Goal: Information Seeking & Learning: Compare options

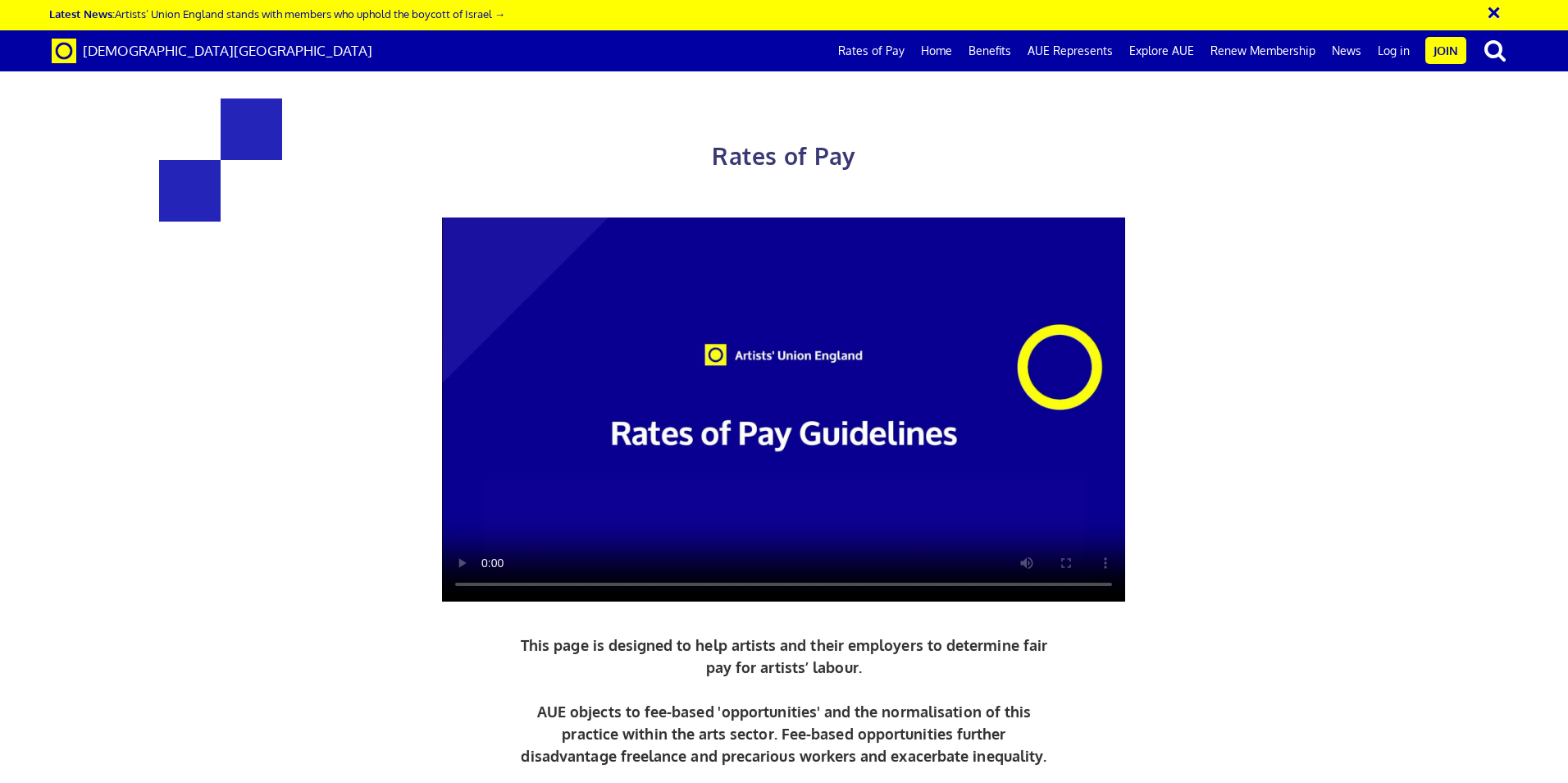
scroll to position [574, 0]
drag, startPoint x: 425, startPoint y: 499, endPoint x: 637, endPoint y: 502, distance: 212.0
drag, startPoint x: 637, startPoint y: 502, endPoint x: 568, endPoint y: 505, distance: 69.1
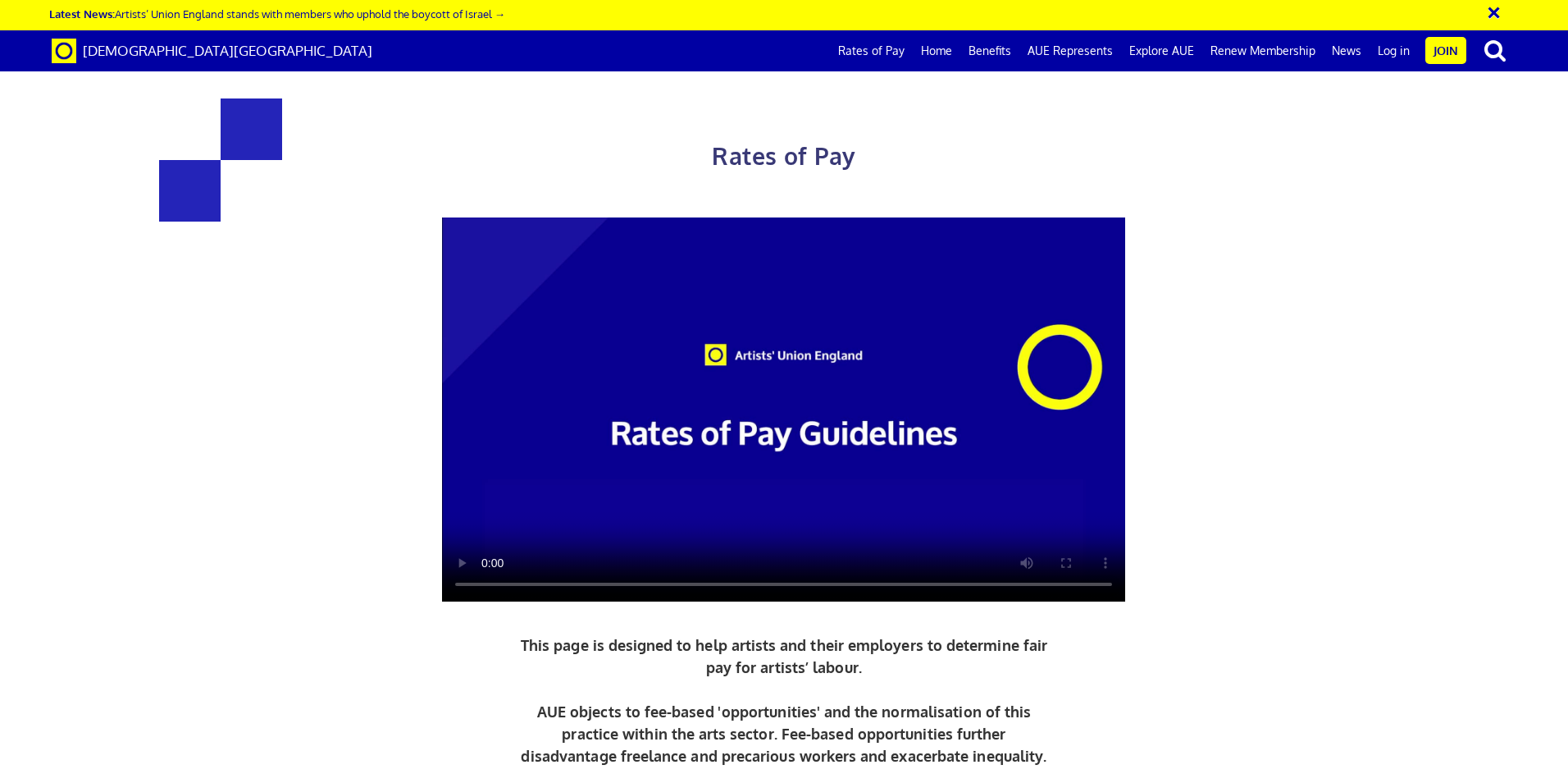
drag, startPoint x: 433, startPoint y: 506, endPoint x: 626, endPoint y: 491, distance: 193.6
drag, startPoint x: 626, startPoint y: 491, endPoint x: 559, endPoint y: 501, distance: 67.7
drag, startPoint x: 974, startPoint y: 509, endPoint x: 1131, endPoint y: 501, distance: 157.2
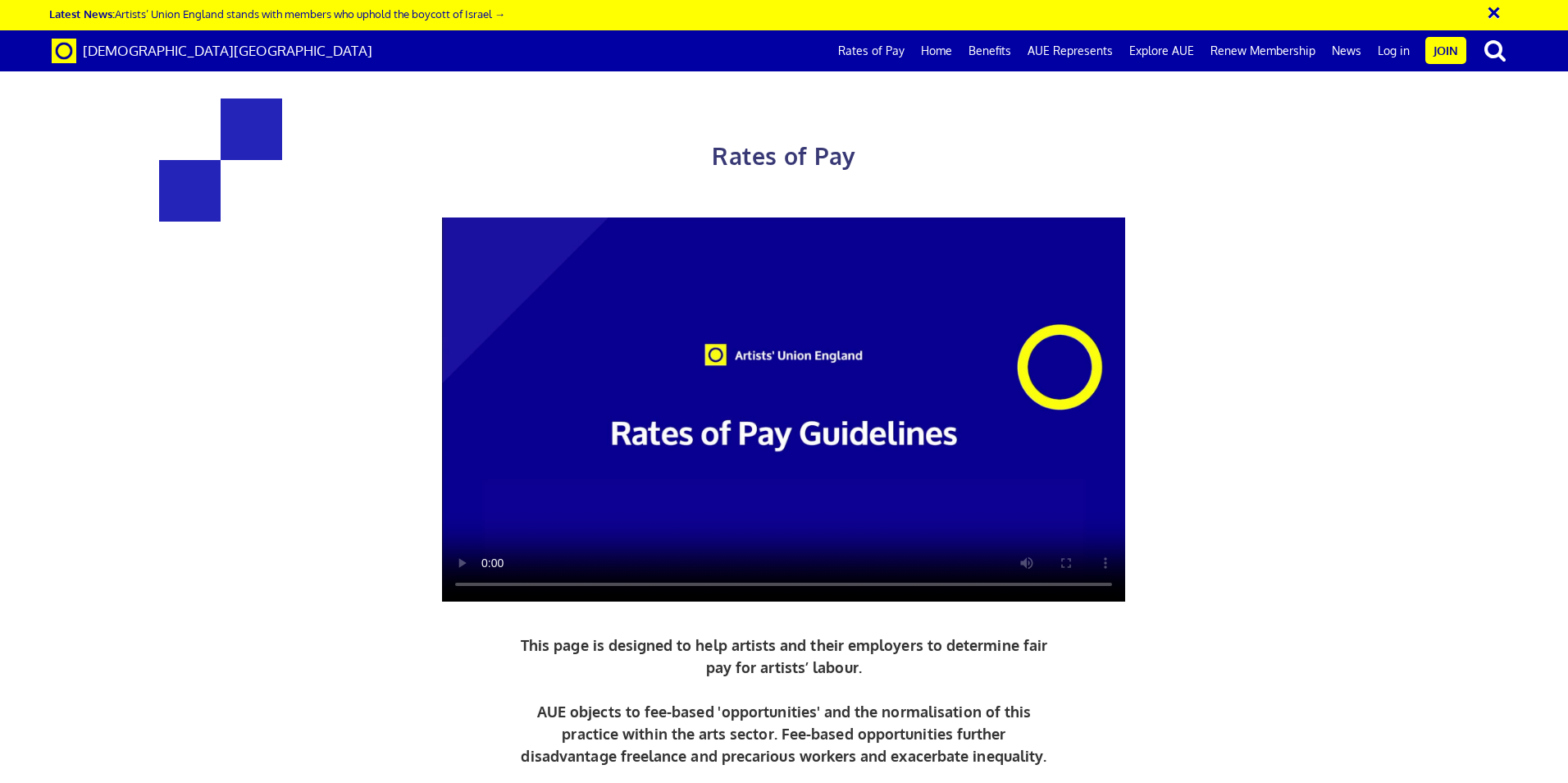
drag, startPoint x: 1131, startPoint y: 501, endPoint x: 1054, endPoint y: 511, distance: 77.6
drag, startPoint x: 446, startPoint y: 719, endPoint x: 595, endPoint y: 706, distance: 149.6
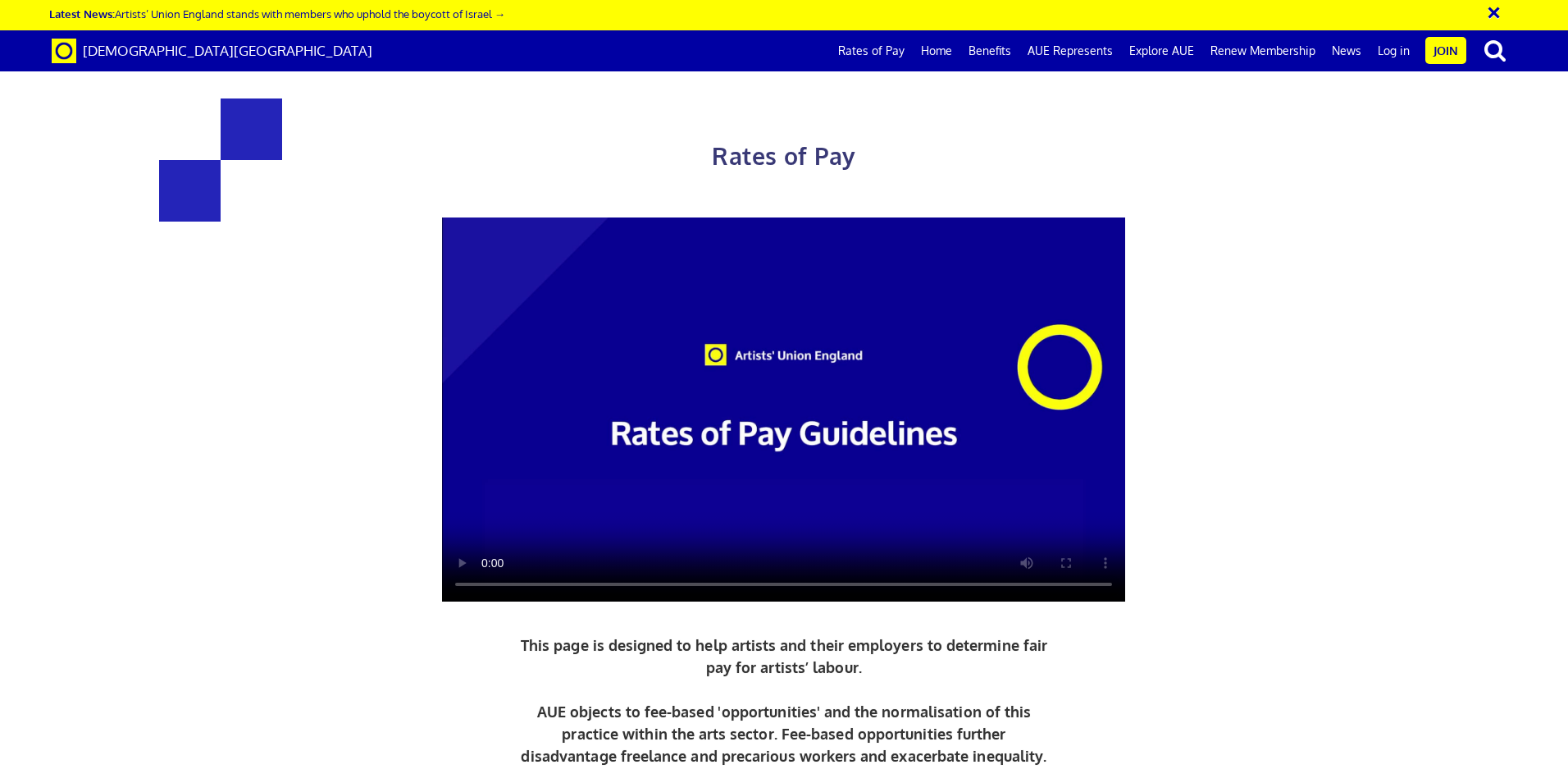
drag, startPoint x: 595, startPoint y: 706, endPoint x: 559, endPoint y: 715, distance: 37.1
drag, startPoint x: 557, startPoint y: 685, endPoint x: 458, endPoint y: 679, distance: 99.2
drag, startPoint x: 458, startPoint y: 679, endPoint x: 642, endPoint y: 733, distance: 191.8
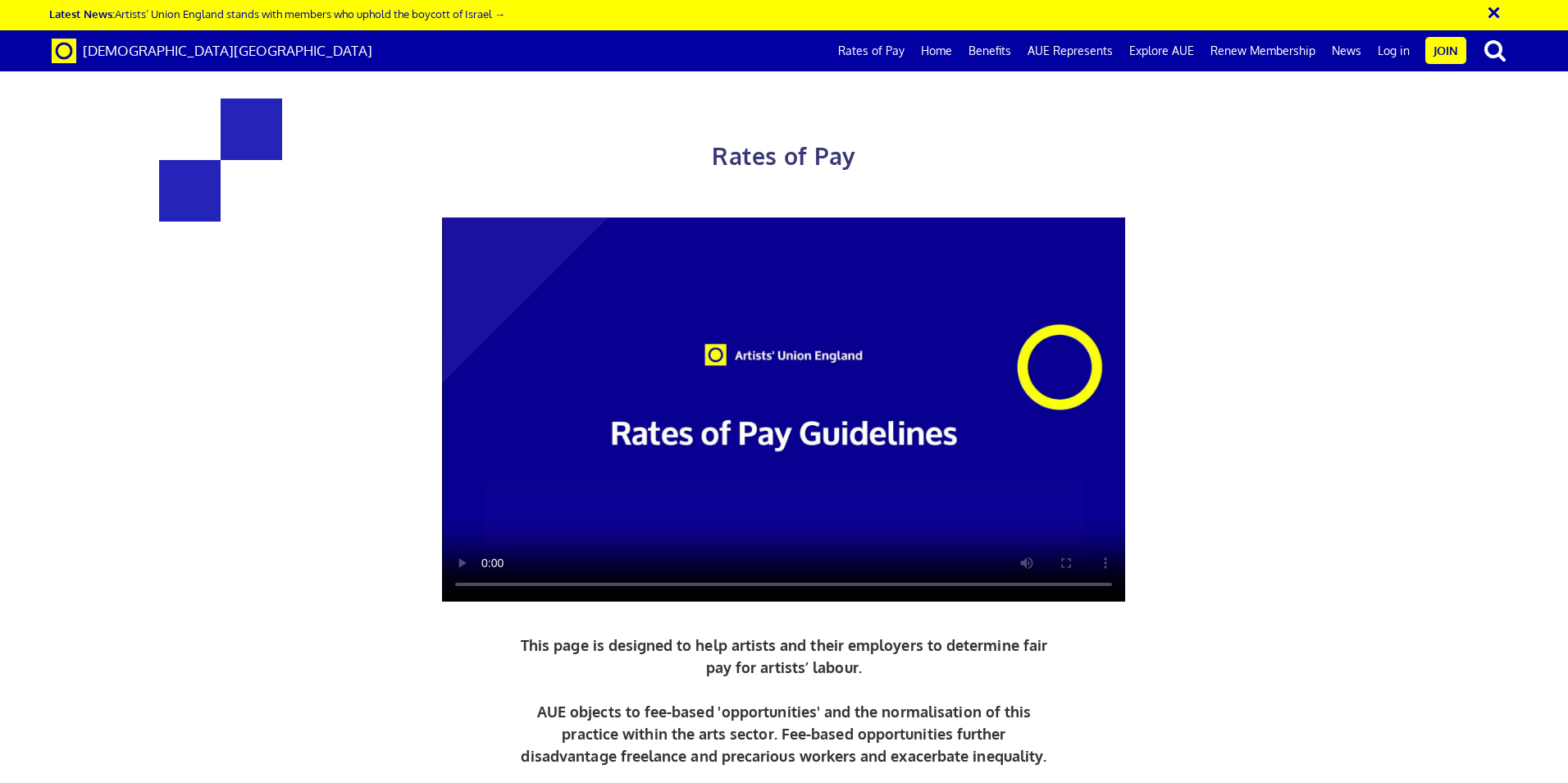
drag, startPoint x: 588, startPoint y: 723, endPoint x: 346, endPoint y: 537, distance: 305.2
drag, startPoint x: 346, startPoint y: 537, endPoint x: 672, endPoint y: 650, distance: 345.0
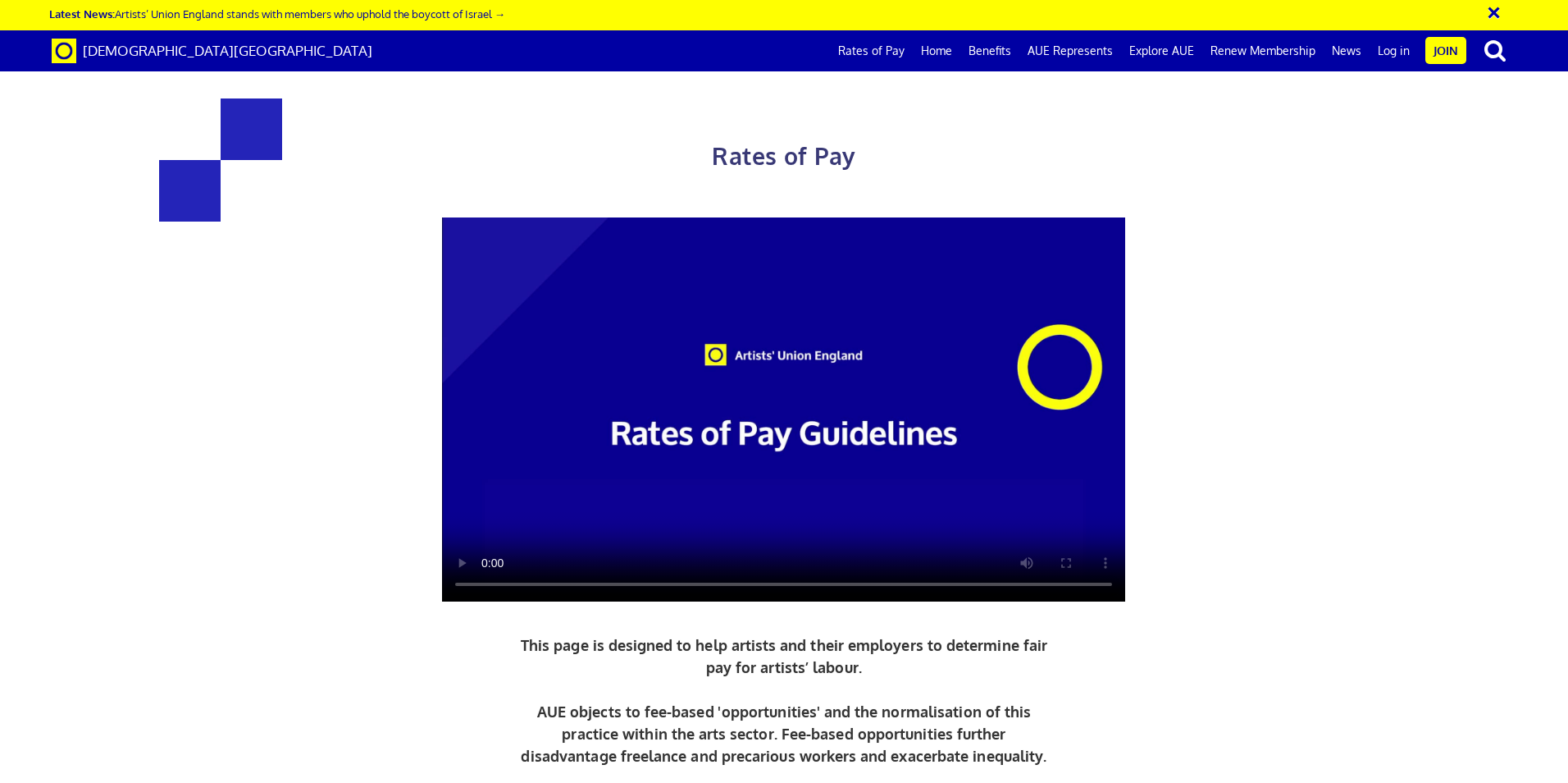
drag, startPoint x: 1143, startPoint y: 696, endPoint x: 770, endPoint y: 492, distance: 425.1
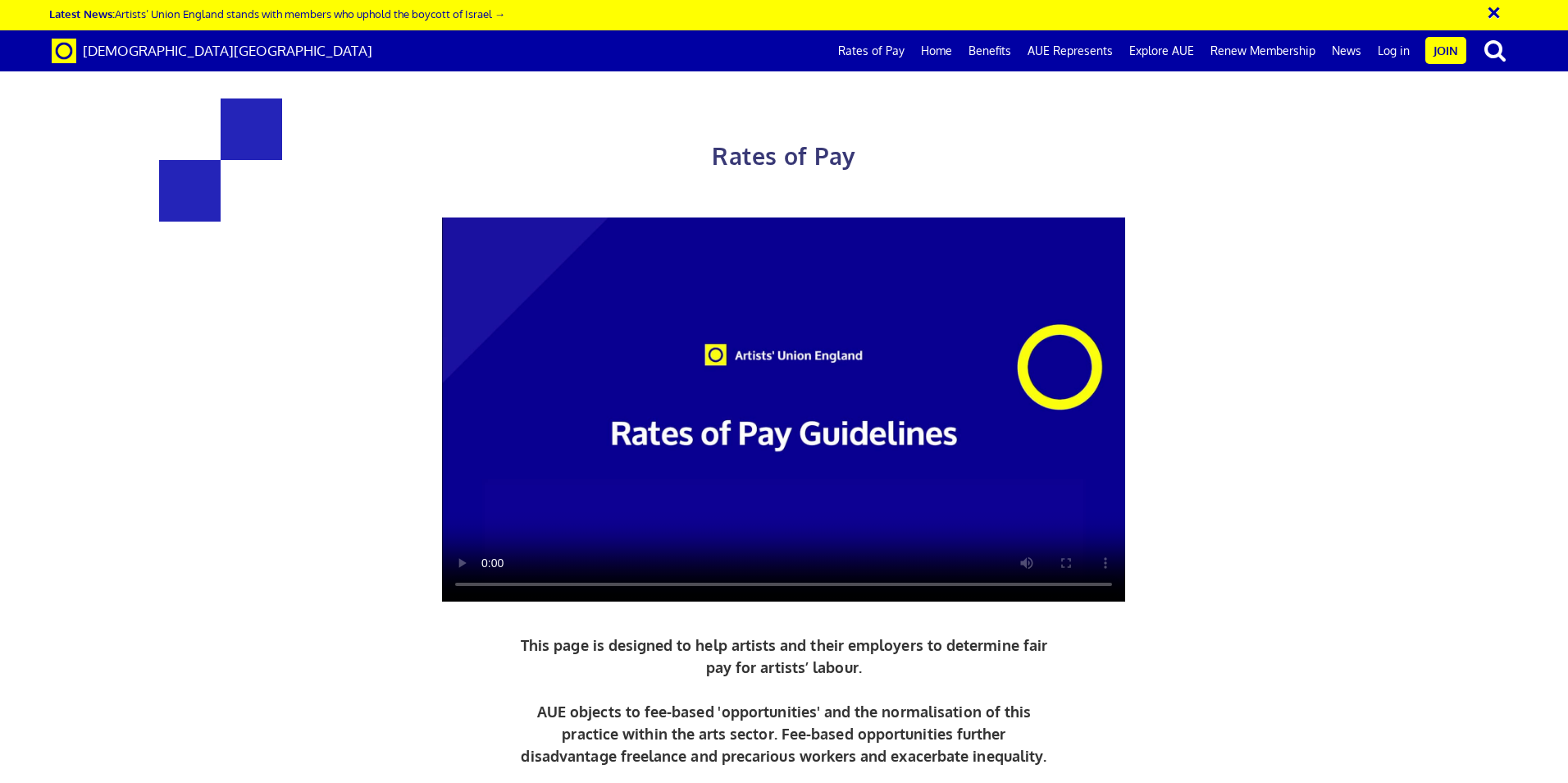
drag, startPoint x: 583, startPoint y: 626, endPoint x: 556, endPoint y: 606, distance: 33.6
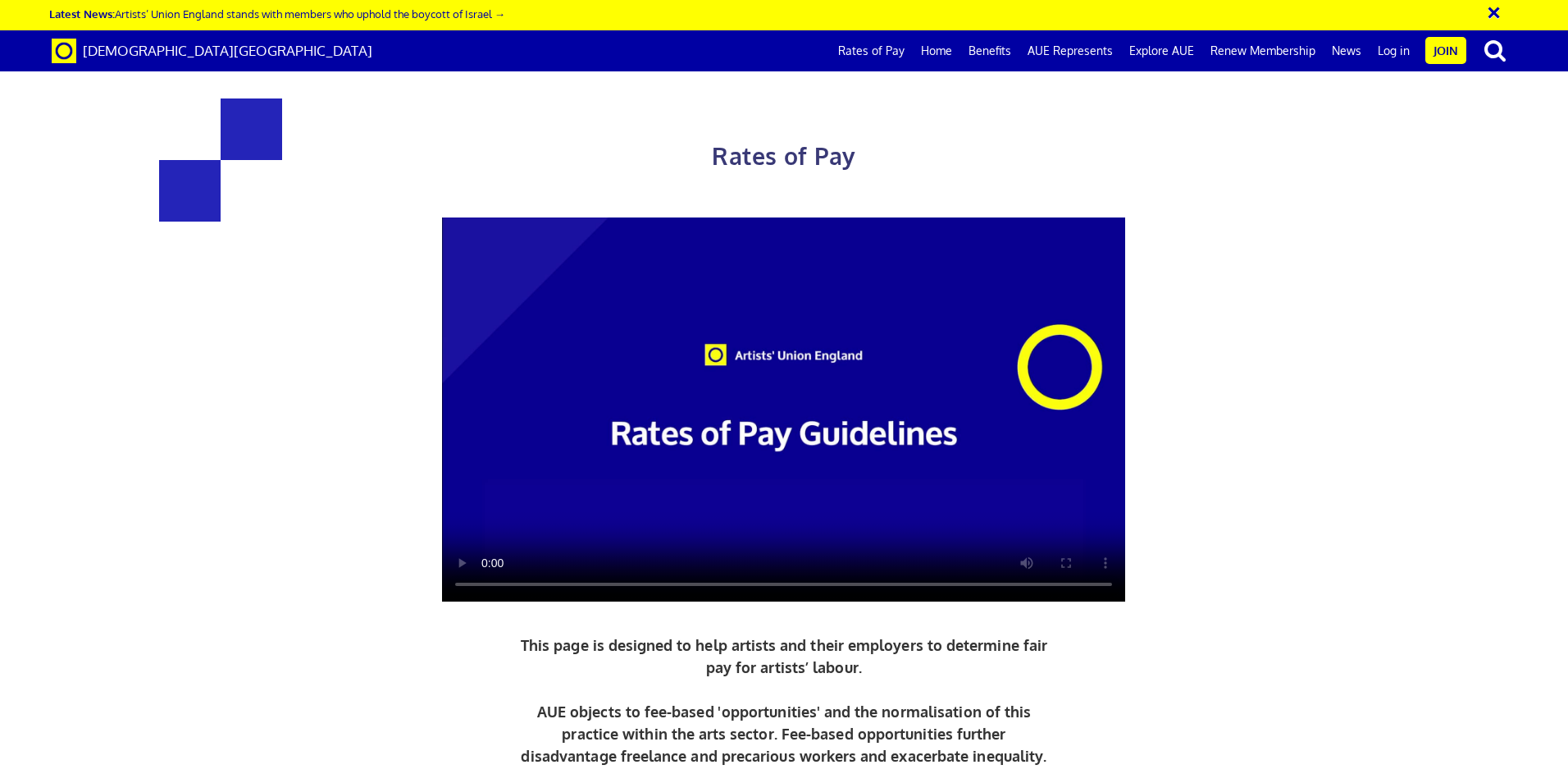
drag, startPoint x: 556, startPoint y: 606, endPoint x: 560, endPoint y: 624, distance: 18.4
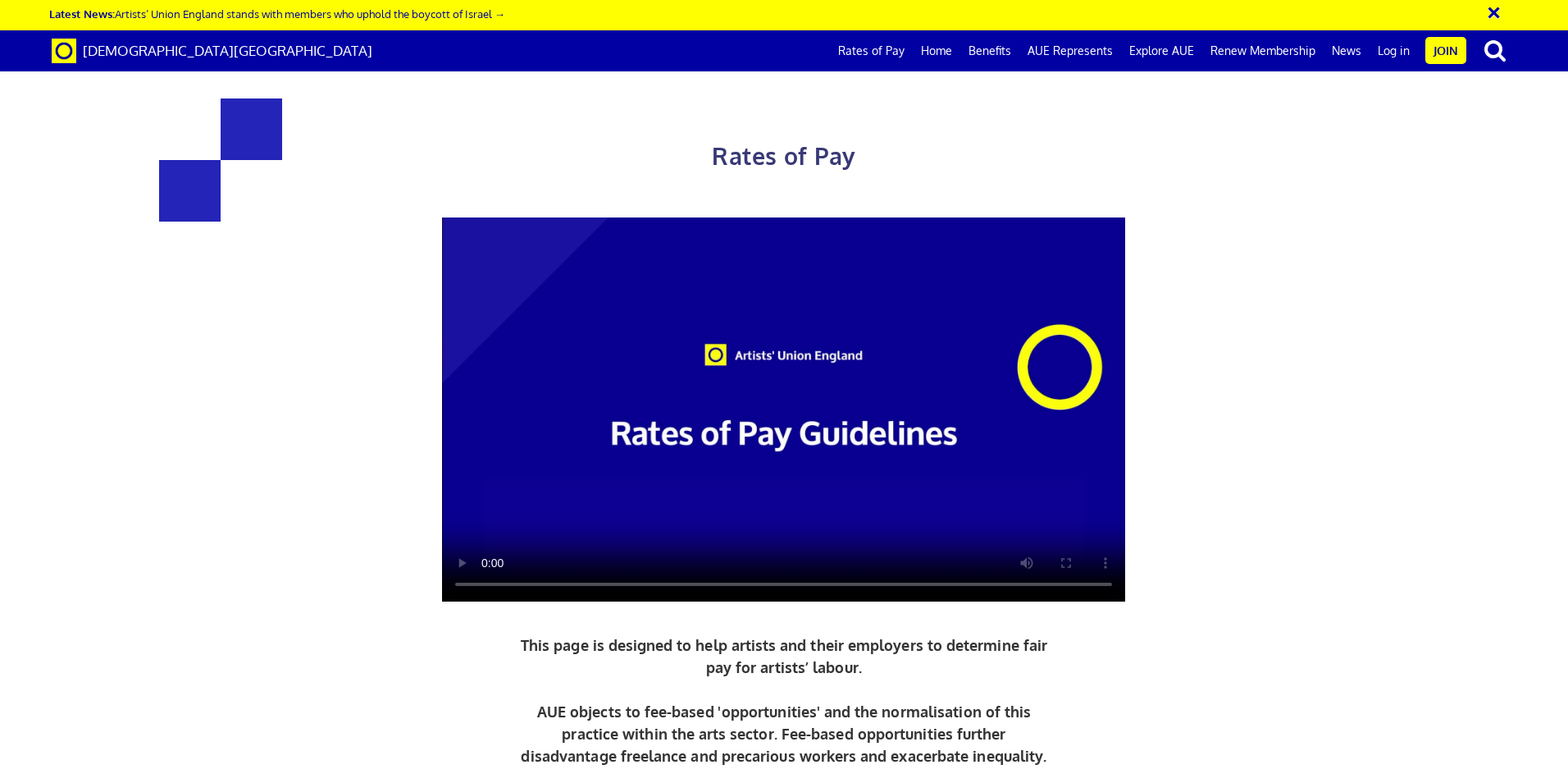
drag, startPoint x: 560, startPoint y: 628, endPoint x: 547, endPoint y: 611, distance: 21.4
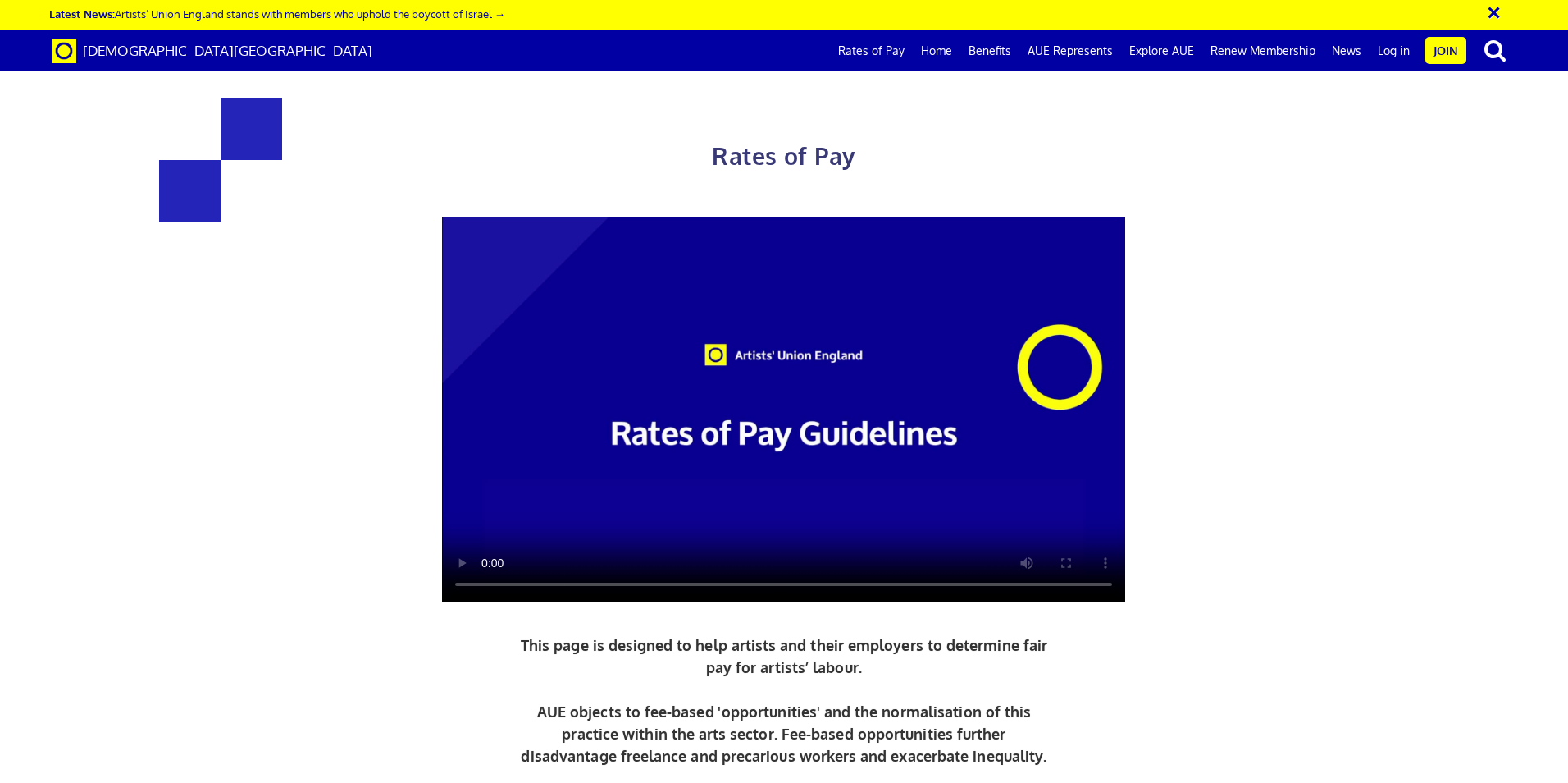
drag, startPoint x: 547, startPoint y: 611, endPoint x: 546, endPoint y: 638, distance: 27.0
drag, startPoint x: 546, startPoint y: 638, endPoint x: 525, endPoint y: 613, distance: 32.6
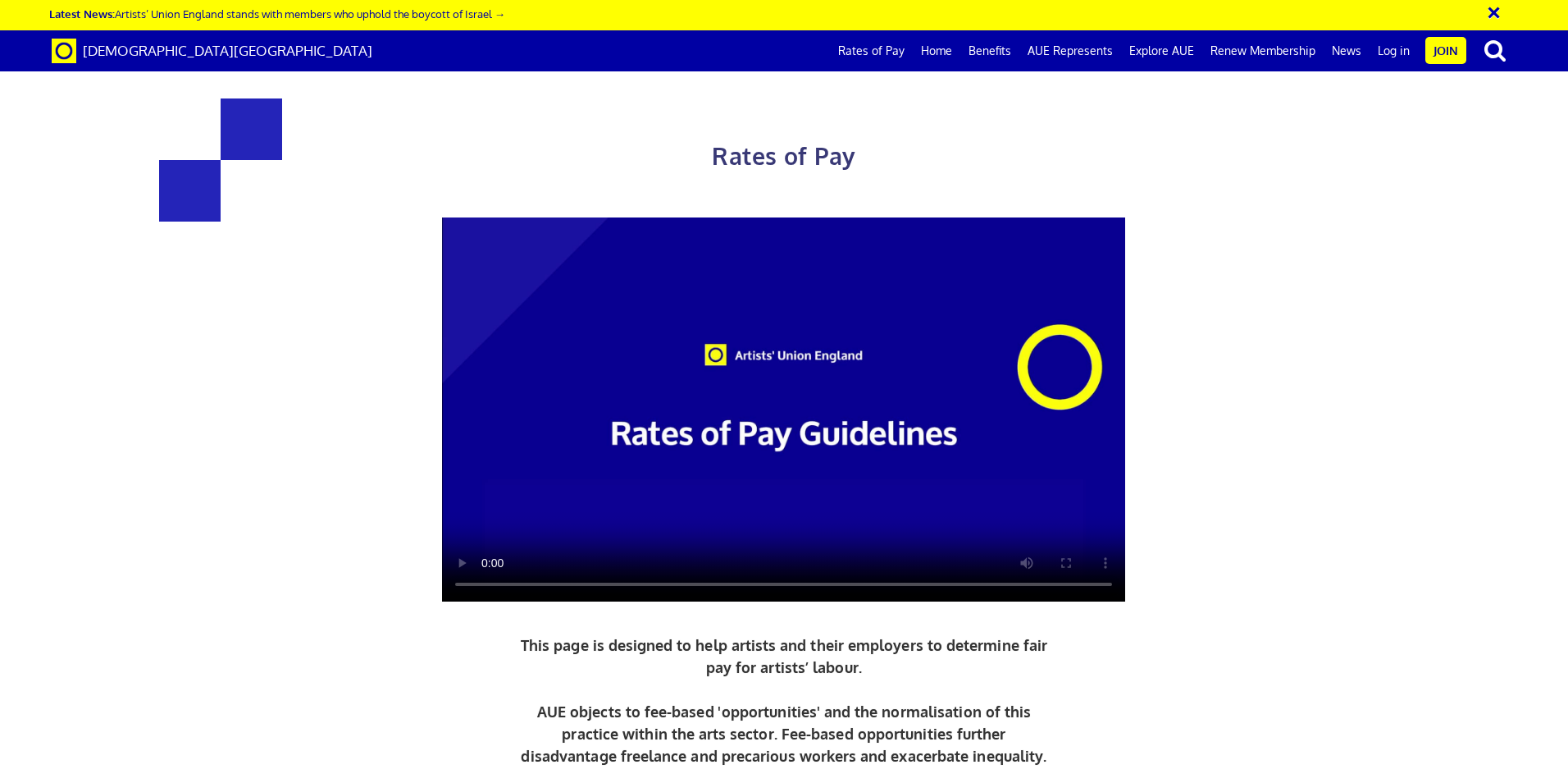
drag, startPoint x: 525, startPoint y: 613, endPoint x: 526, endPoint y: 629, distance: 16.0
